Goal: Task Accomplishment & Management: Manage account settings

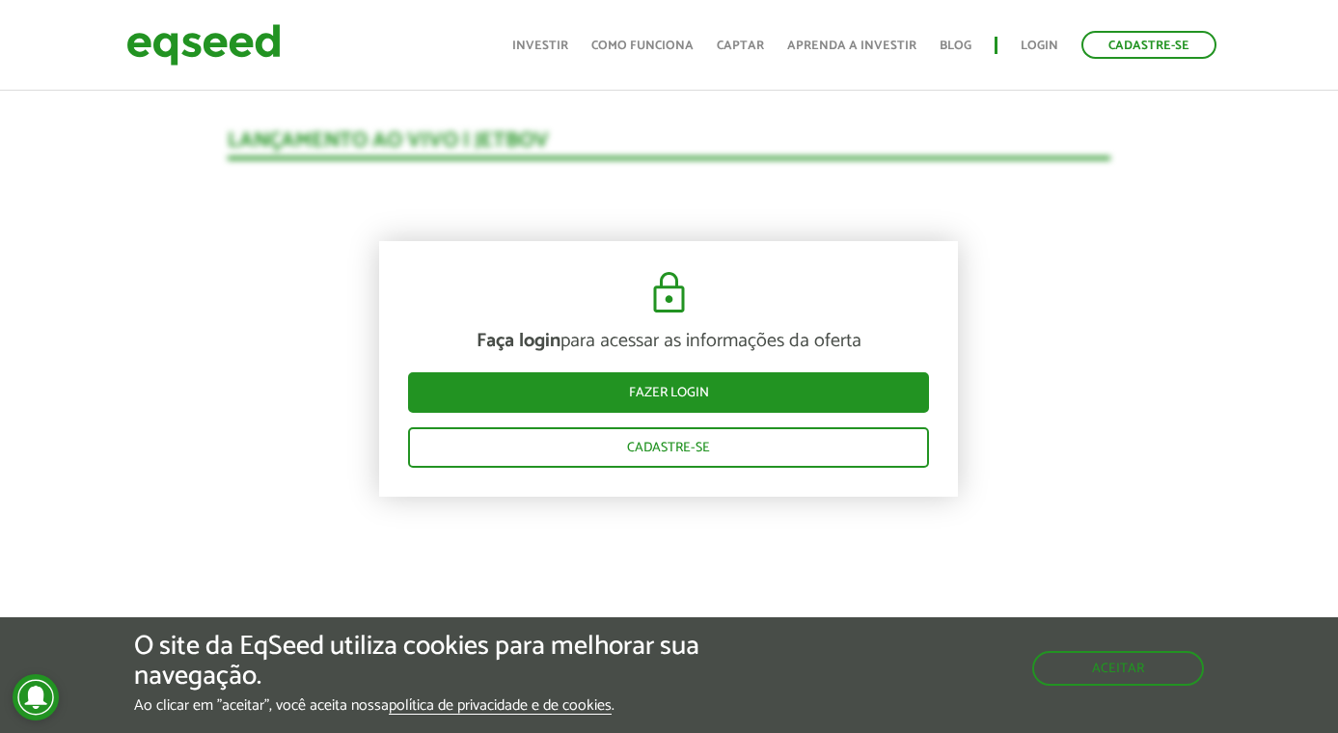
scroll to position [1924, 0]
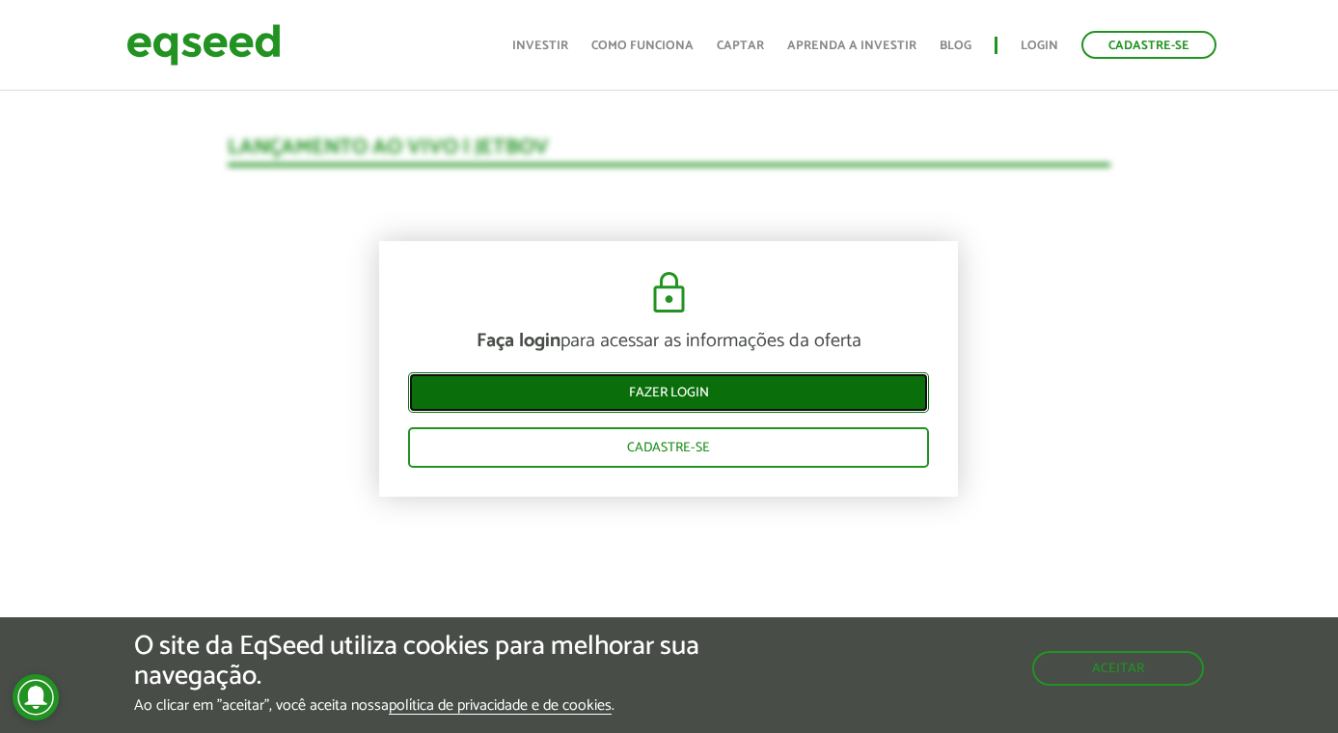
click at [693, 389] on link "Fazer login" at bounding box center [668, 392] width 521 height 41
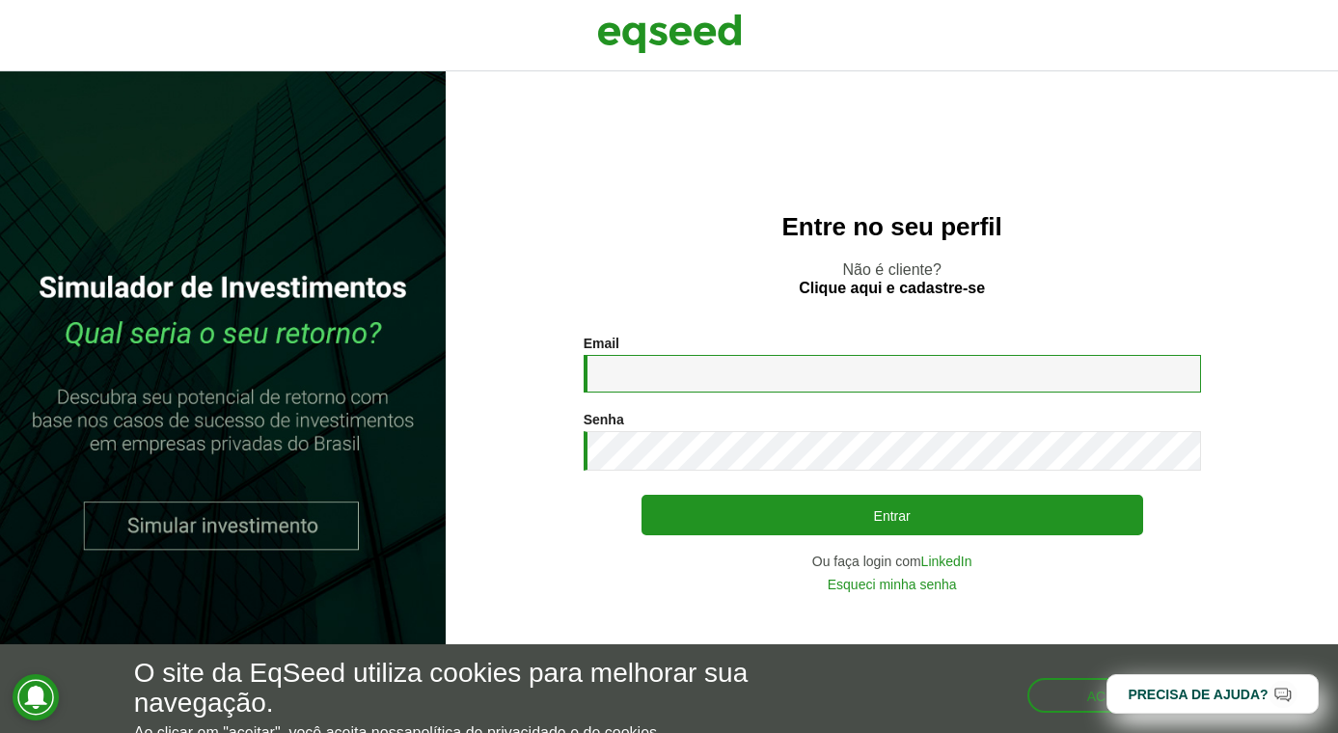
click at [714, 379] on input "Email *" at bounding box center [893, 374] width 618 height 38
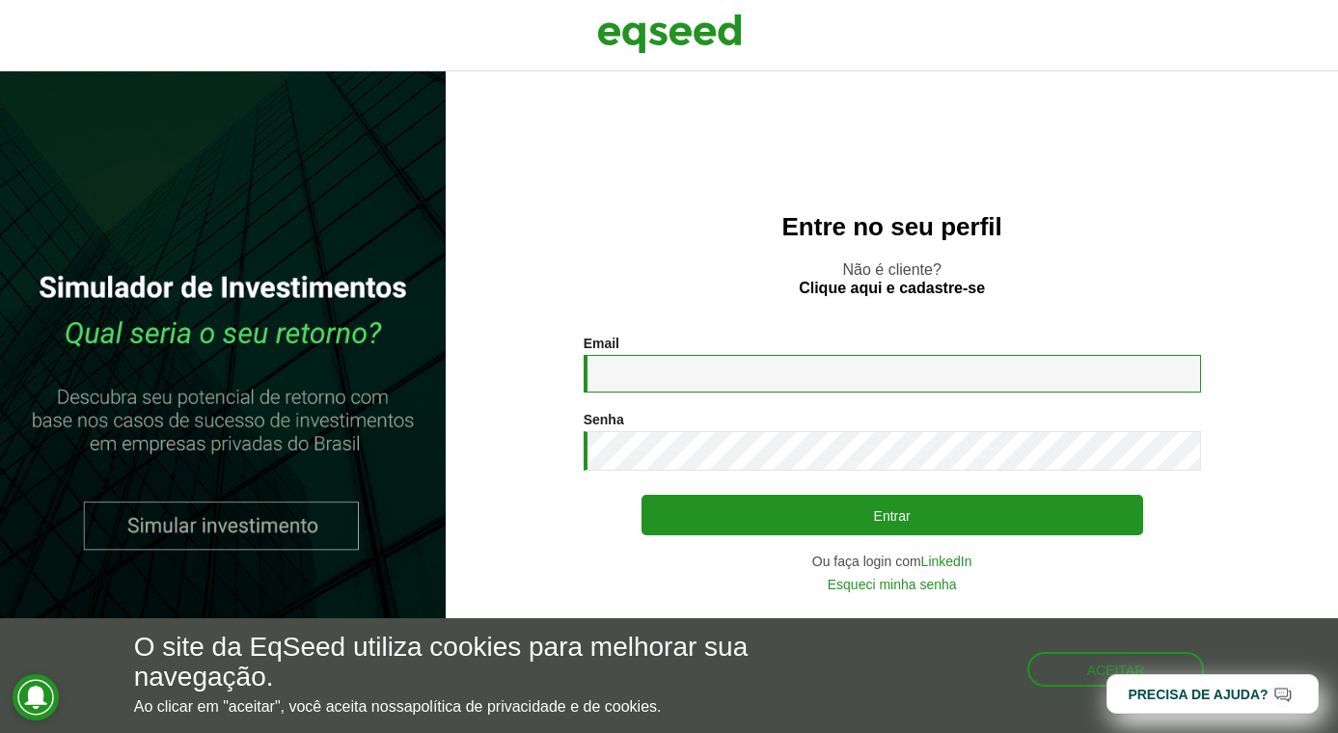
click at [0, 732] on com-1password-button at bounding box center [0, 733] width 0 height 0
type input "**********"
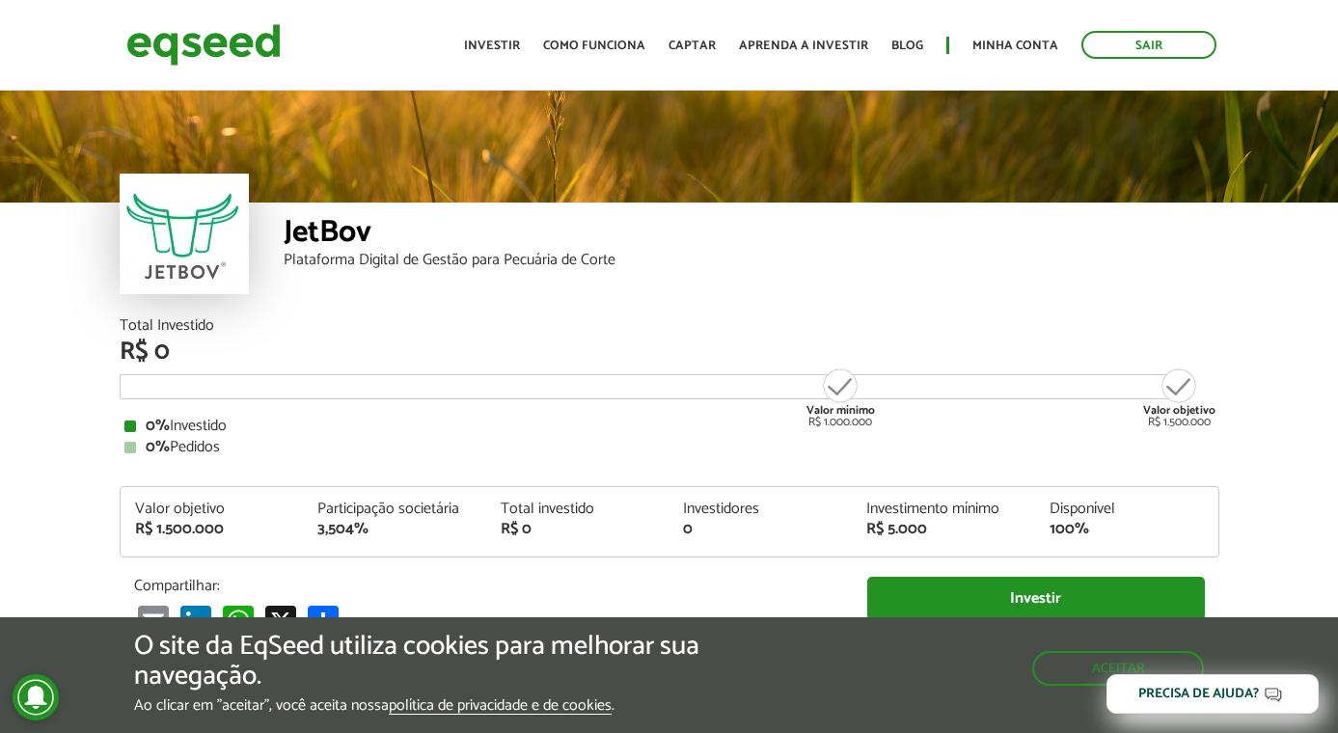
click at [960, 299] on div "JetBov Plataforma Digital de Gestão para Pecuária de Corte" at bounding box center [752, 261] width 936 height 116
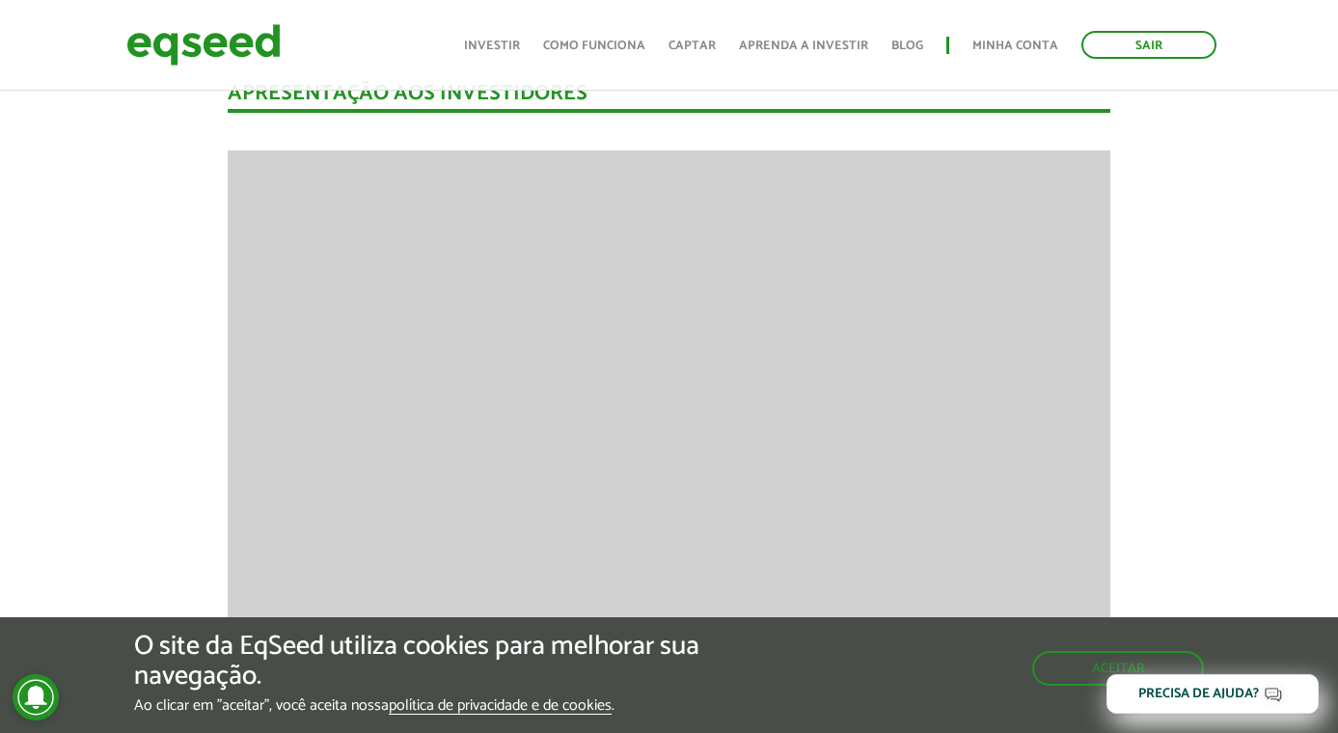
scroll to position [2282, 0]
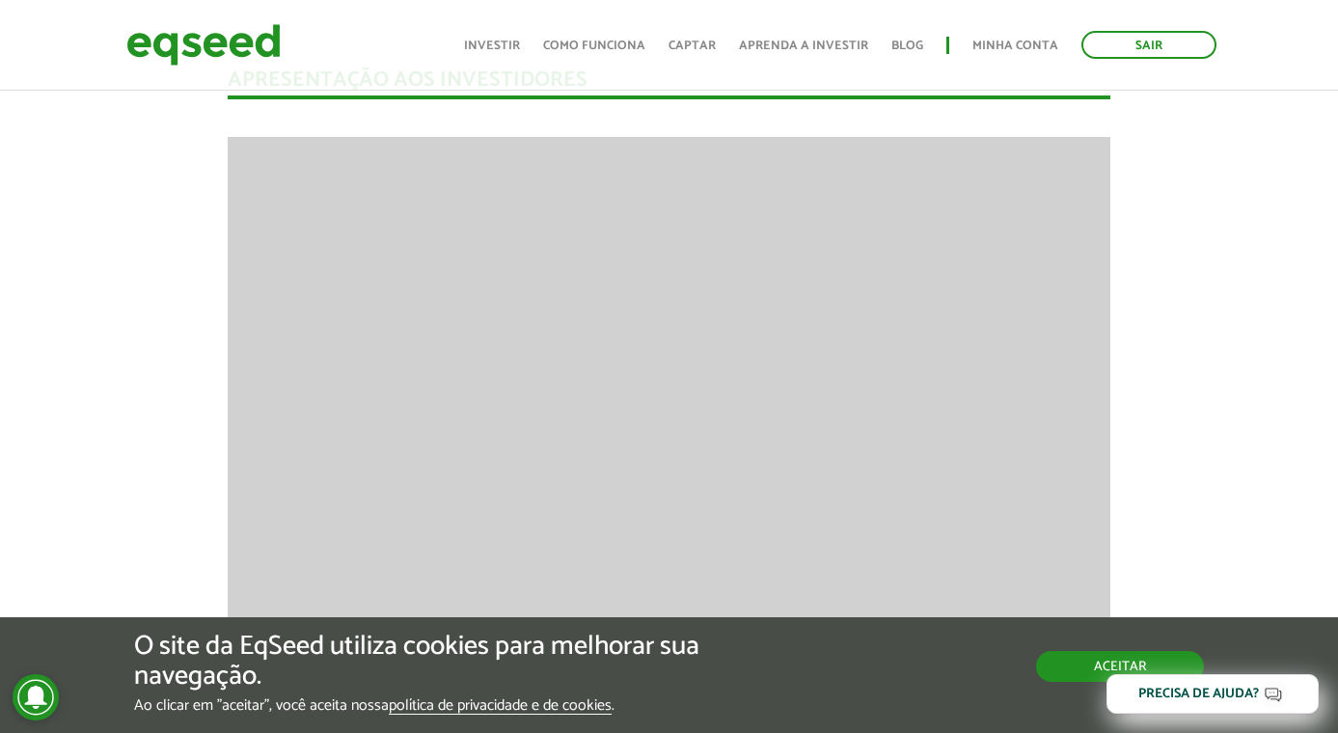
click at [1063, 668] on button "Aceitar" at bounding box center [1120, 666] width 168 height 31
